Goal: Find contact information: Find contact information

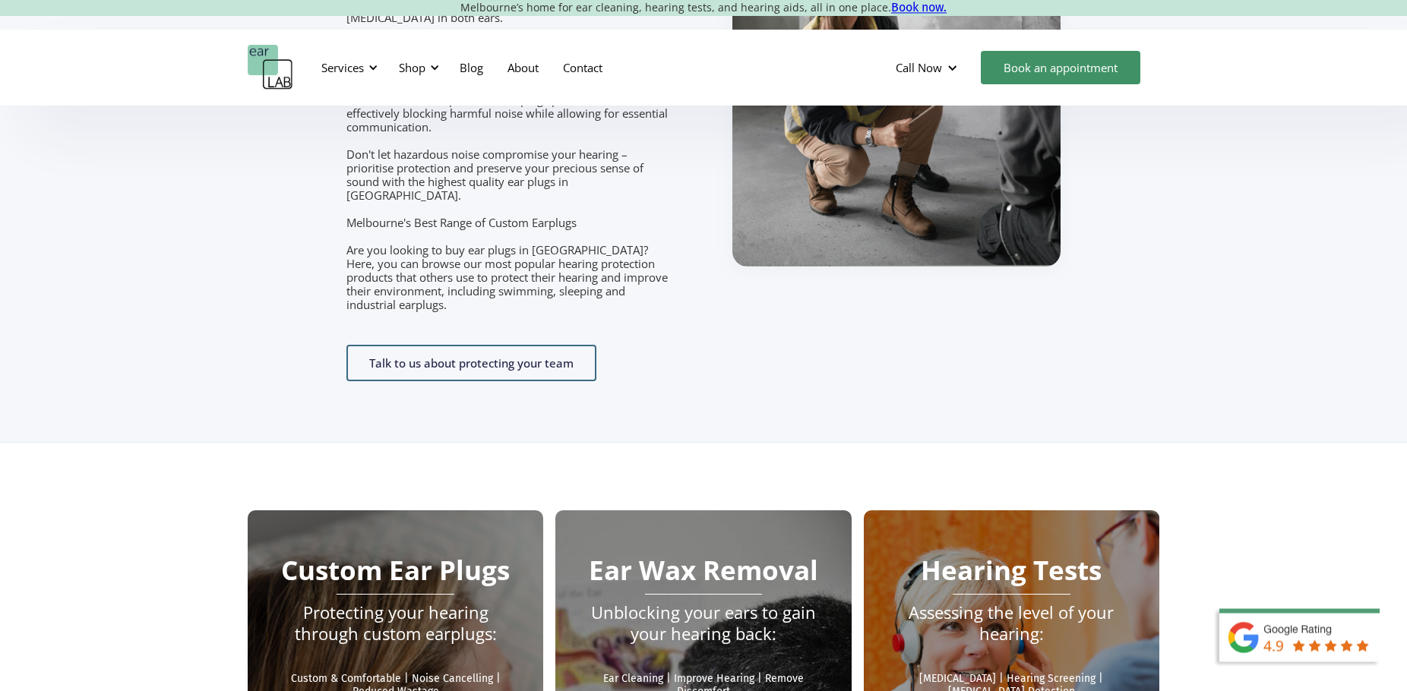
scroll to position [2479, 0]
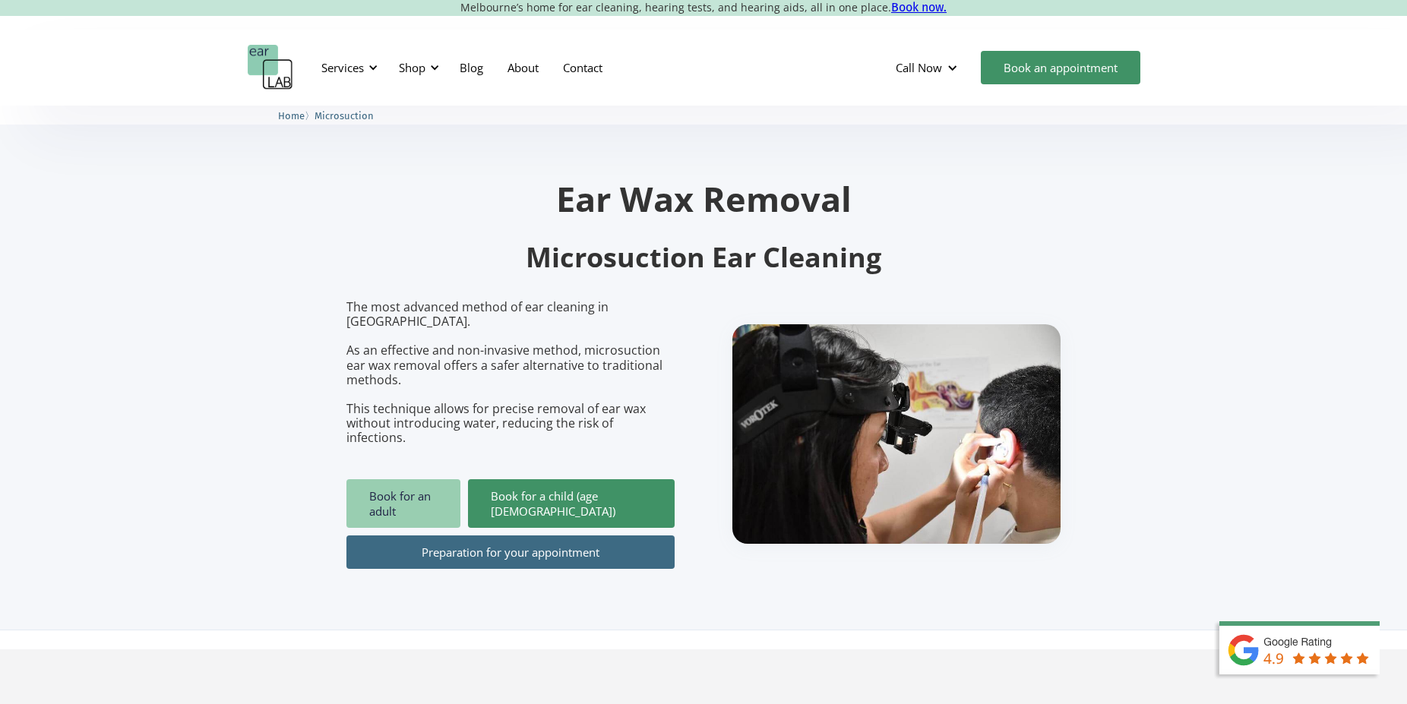
click at [396, 479] on link "Book for an adult" at bounding box center [403, 503] width 114 height 49
click at [582, 68] on link "Contact" at bounding box center [583, 68] width 64 height 44
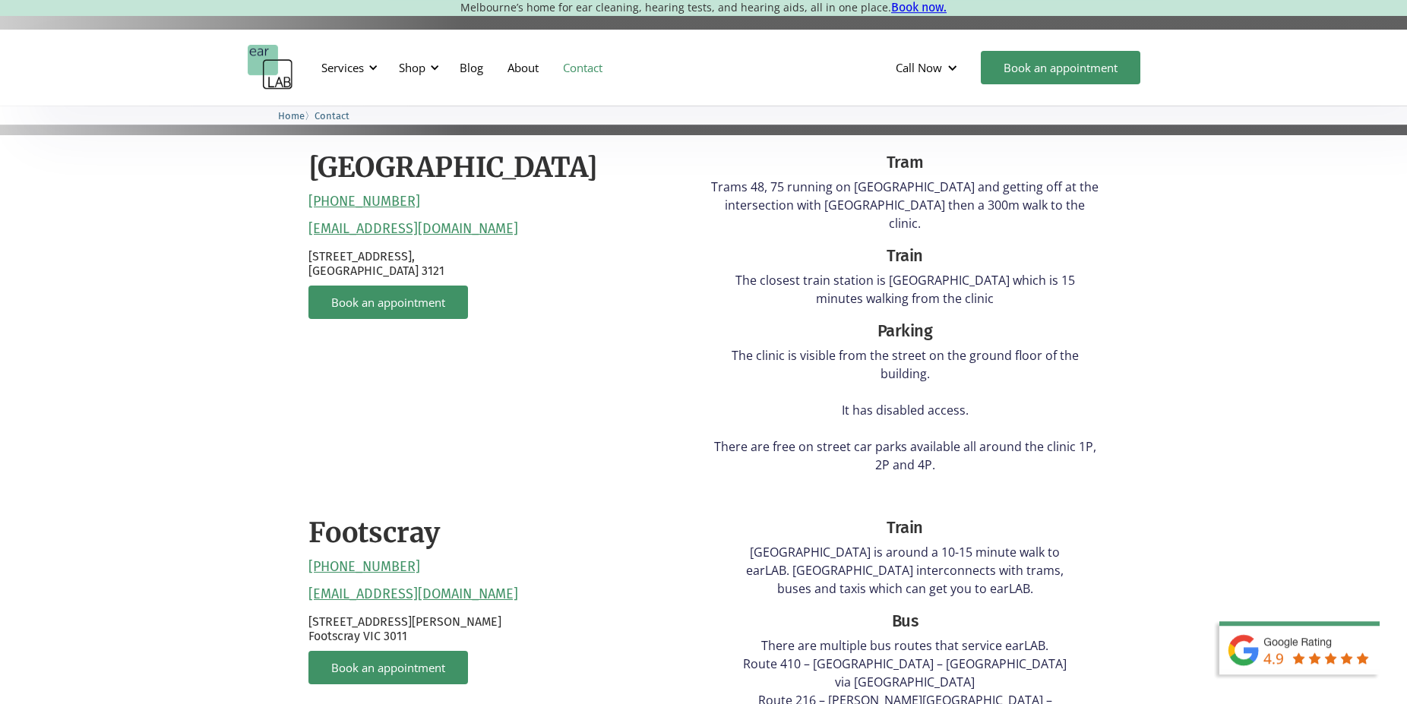
scroll to position [310, 0]
